Goal: Task Accomplishment & Management: Complete application form

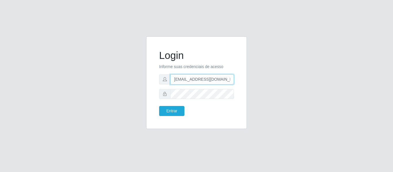
drag, startPoint x: 229, startPoint y: 78, endPoint x: 136, endPoint y: 75, distance: 92.7
click at [133, 77] on div "Login Informe suas credenciais de acesso [EMAIL_ADDRESS][DOMAIN_NAME] Entrar" at bounding box center [197, 87] width 328 height 100
type input "[PERSON_NAME][EMAIL_ADDRESS][DOMAIN_NAME]"
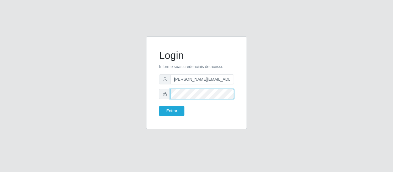
click at [154, 87] on div "Login Informe suas credenciais de acesso [PERSON_NAME][EMAIL_ADDRESS][DOMAIN_NA…" at bounding box center [196, 83] width 86 height 78
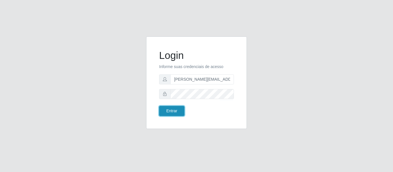
click at [168, 114] on button "Entrar" at bounding box center [171, 111] width 25 height 10
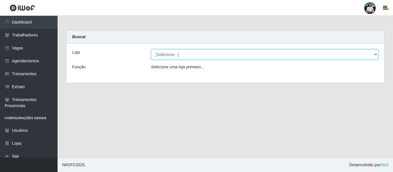
click at [166, 56] on select "[Selecione...] iWof Loja 1 iWof Loja 2 iWof Loja 3" at bounding box center [265, 54] width 228 height 10
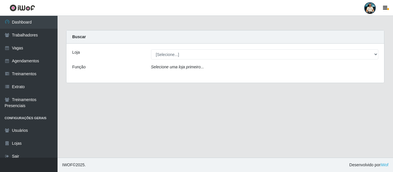
drag, startPoint x: 108, startPoint y: 85, endPoint x: 104, endPoint y: 83, distance: 5.0
click at [108, 85] on div "Carregando... Buscar Loja [Selecione...] iWof Loja 1 iWof Loja 2 iWof Loja 3 Fu…" at bounding box center [225, 60] width 327 height 60
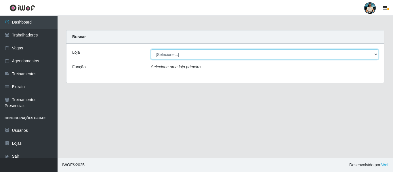
drag, startPoint x: 183, startPoint y: 52, endPoint x: 180, endPoint y: 59, distance: 7.7
click at [183, 51] on select "[Selecione...] iWof Loja 1 iWof Loja 2 iWof Loja 3" at bounding box center [265, 54] width 228 height 10
select select "114"
click at [151, 49] on select "[Selecione...] iWof Loja 1 iWof Loja 2 iWof Loja 3" at bounding box center [265, 54] width 228 height 10
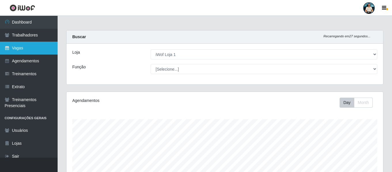
click at [14, 44] on link "Vagas" at bounding box center [29, 48] width 58 height 13
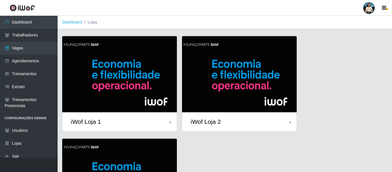
click at [126, 58] on img at bounding box center [119, 74] width 114 height 76
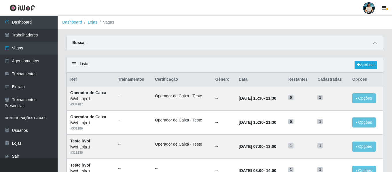
click at [375, 70] on div "Lista Adicionar" at bounding box center [224, 65] width 316 height 15
click at [375, 66] on link "Adicionar" at bounding box center [365, 65] width 23 height 8
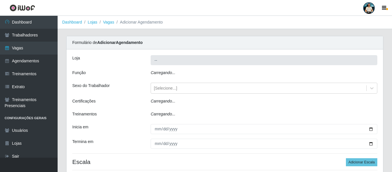
type input "iWof Loja 1"
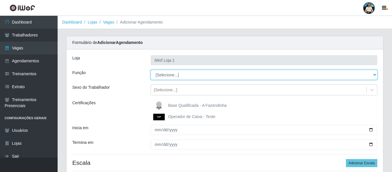
click at [207, 72] on select "[Selecione...] Auxiliar de entrega Auxiliar de entrega + Operador de Caixa Test…" at bounding box center [263, 75] width 226 height 10
select select "22"
click at [150, 70] on select "[Selecione...] Auxiliar de entrega Auxiliar de entrega + Operador de Caixa Test…" at bounding box center [263, 75] width 226 height 10
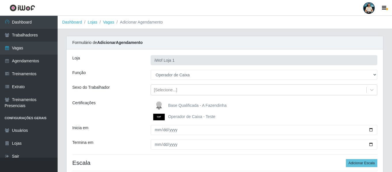
click at [158, 115] on img at bounding box center [160, 117] width 14 height 7
click at [0, 0] on input "Operador de Caixa - Teste" at bounding box center [0, 0] width 0 height 0
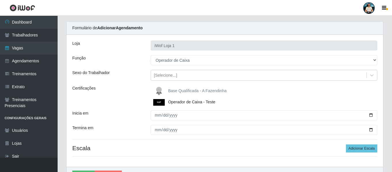
scroll to position [29, 0]
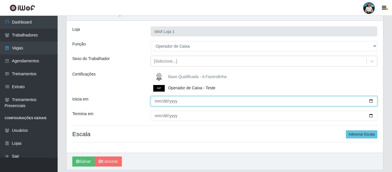
click at [370, 100] on input "Inicia em" at bounding box center [263, 101] width 226 height 10
type input "[DATE]"
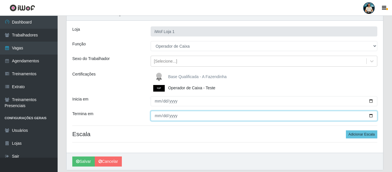
click at [371, 116] on input "Termina em" at bounding box center [263, 116] width 226 height 10
type input "[DATE]"
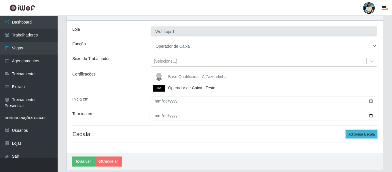
click at [360, 133] on button "Adicionar Escala" at bounding box center [361, 135] width 31 height 8
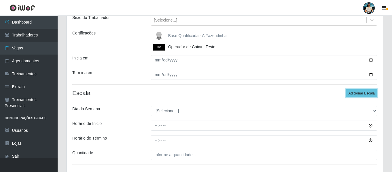
scroll to position [112, 0]
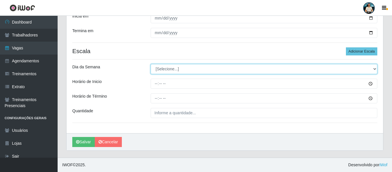
click at [221, 67] on select "[Selecione...] Segunda Terça Quarta Quinta Sexta Sábado Domingo" at bounding box center [263, 69] width 226 height 10
select select "4"
click at [150, 64] on select "[Selecione...] Segunda Terça Quarta Quinta Sexta Sábado Domingo" at bounding box center [263, 69] width 226 height 10
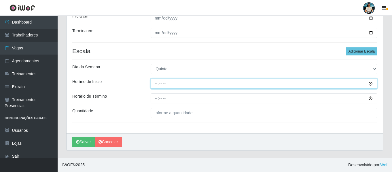
click at [371, 83] on input "Horário de Inicio" at bounding box center [263, 84] width 226 height 10
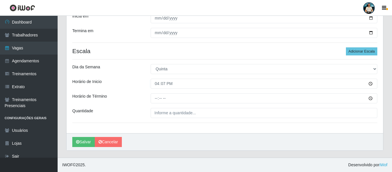
click at [223, 139] on div "[PERSON_NAME]" at bounding box center [224, 141] width 316 height 17
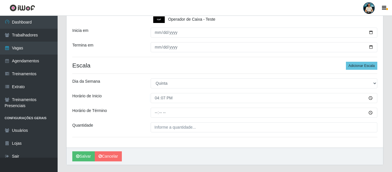
scroll to position [83, 0]
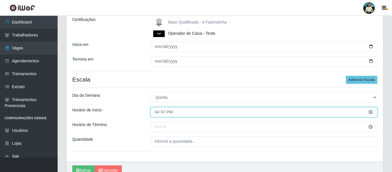
click at [163, 111] on input "16:07" at bounding box center [263, 112] width 226 height 10
type input "16:00"
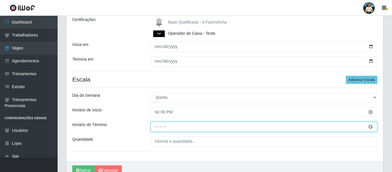
click at [156, 128] on input "Horário de Término" at bounding box center [263, 127] width 226 height 10
type input "22:00"
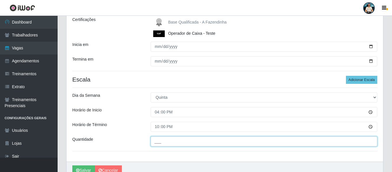
click at [159, 144] on input "___" at bounding box center [263, 142] width 226 height 10
type input "1__"
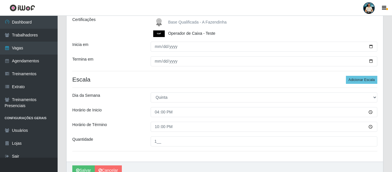
drag, startPoint x: 167, startPoint y: 166, endPoint x: 151, endPoint y: 165, distance: 15.6
click at [166, 166] on div "[PERSON_NAME]" at bounding box center [224, 170] width 316 height 17
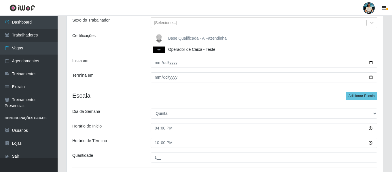
scroll to position [112, 0]
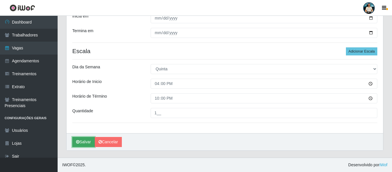
click at [85, 142] on button "Salvar" at bounding box center [83, 142] width 22 height 10
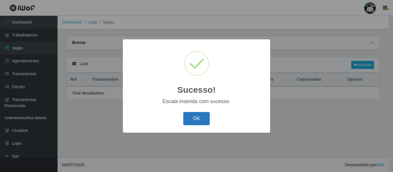
click at [206, 123] on button "OK" at bounding box center [196, 119] width 27 height 14
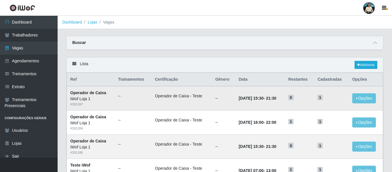
scroll to position [29, 0]
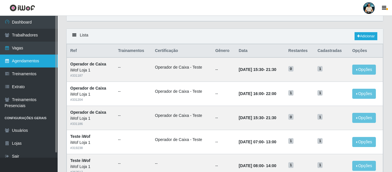
click at [30, 62] on link "Agendamentos" at bounding box center [29, 61] width 58 height 13
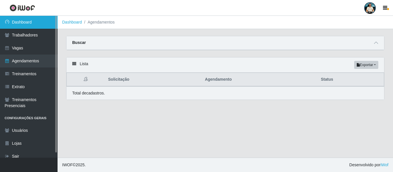
click at [32, 21] on link "Dashboard" at bounding box center [29, 22] width 58 height 13
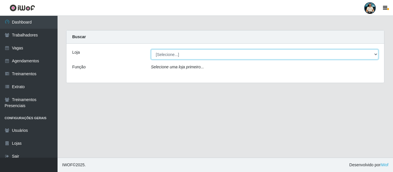
click at [195, 52] on select "[Selecione...] iWof Loja 1 iWof Loja 2 iWof Loja 3" at bounding box center [265, 54] width 228 height 10
select select "114"
click at [151, 49] on select "[Selecione...] iWof Loja 1 iWof Loja 2 iWof Loja 3" at bounding box center [265, 54] width 228 height 10
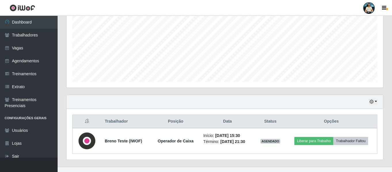
scroll to position [133, 0]
